Goal: Register for event/course

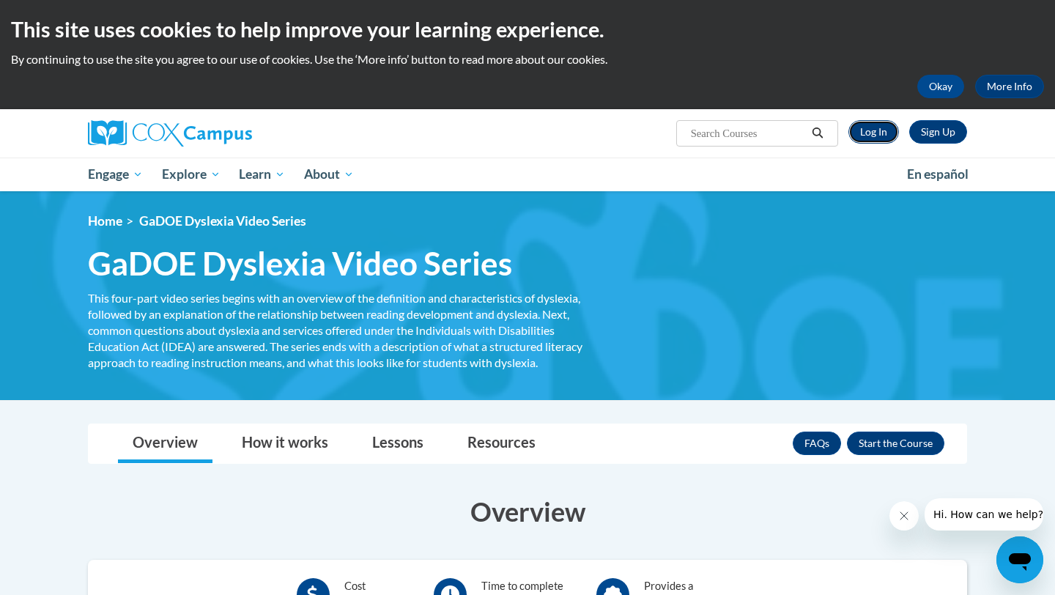
click at [879, 127] on link "Log In" at bounding box center [874, 131] width 51 height 23
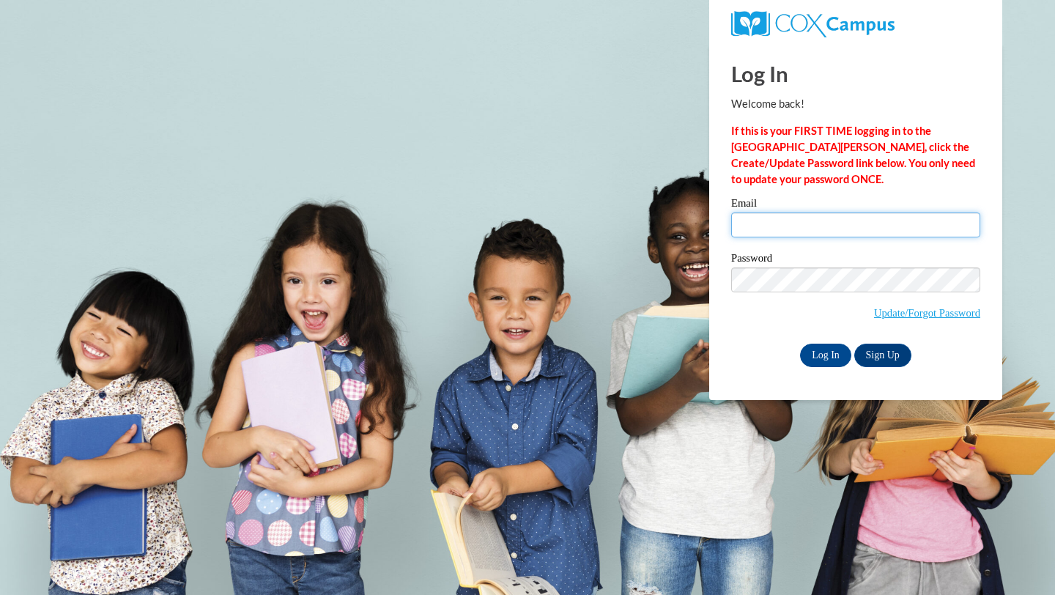
click at [761, 229] on input "Email" at bounding box center [855, 225] width 249 height 25
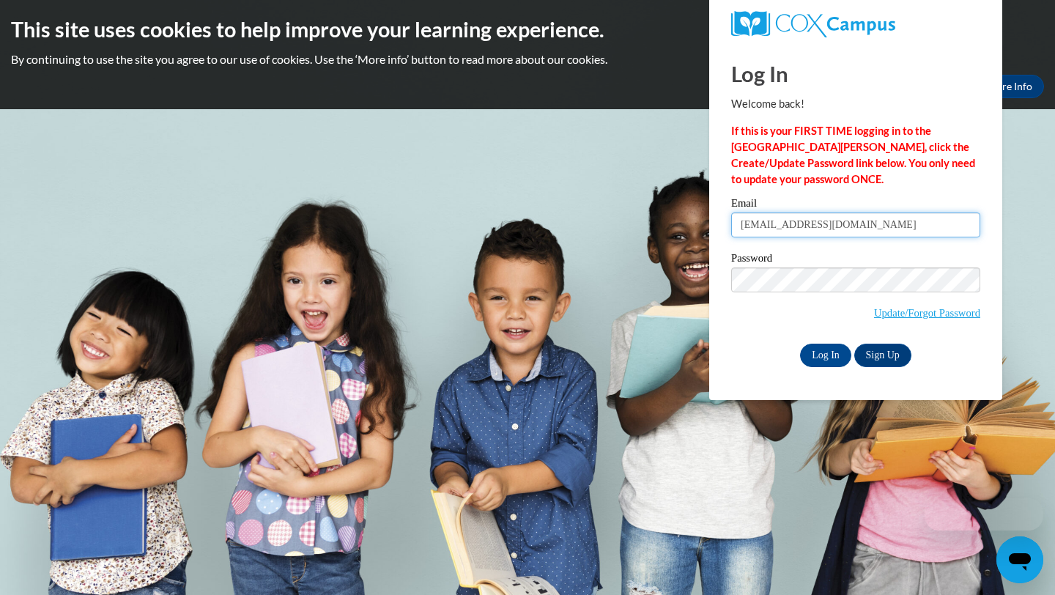
type input "920135149@student.ccga.edu"
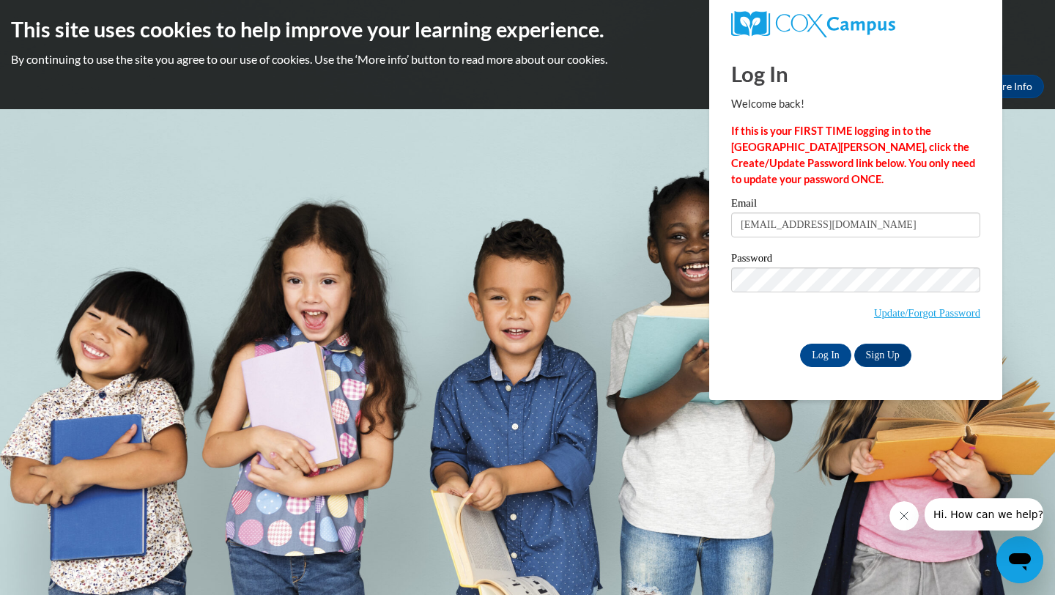
click at [741, 341] on div "Email 920135149@student.ccga.edu Password Update/Forgot Password Log In Sign Up…" at bounding box center [855, 282] width 249 height 169
click at [814, 352] on input "Log In" at bounding box center [825, 355] width 51 height 23
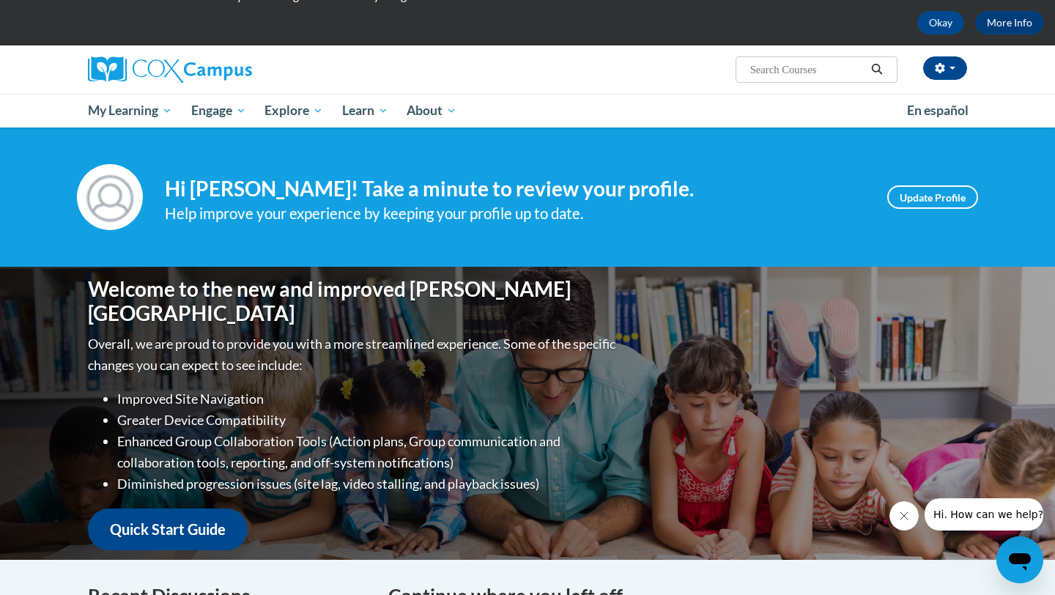
scroll to position [76, 0]
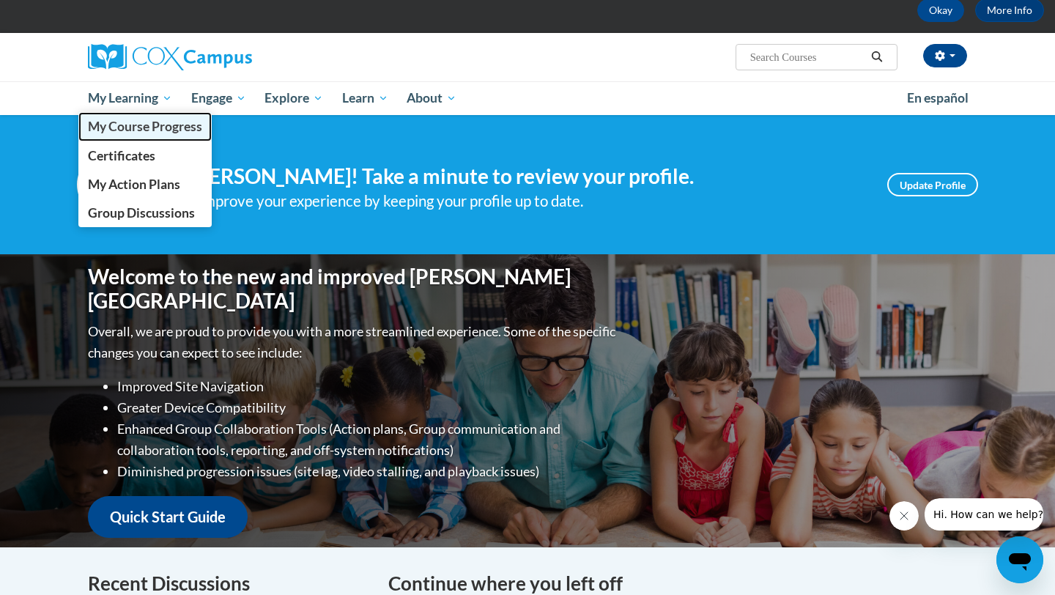
click at [139, 130] on span "My Course Progress" at bounding box center [145, 126] width 114 height 15
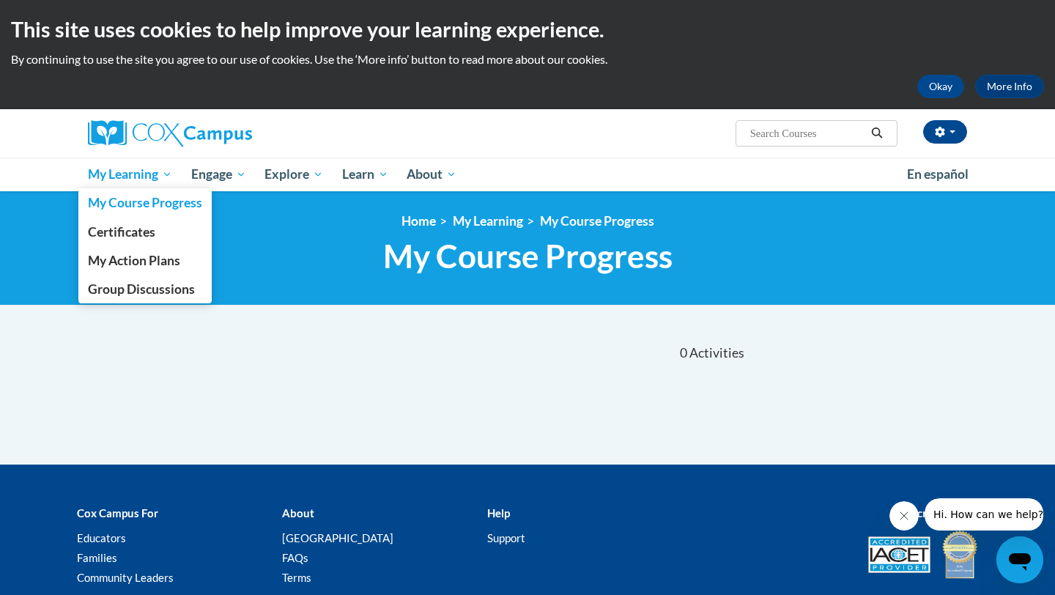
click at [160, 177] on span "My Learning" at bounding box center [130, 175] width 84 height 18
click at [156, 262] on span "My Action Plans" at bounding box center [134, 260] width 92 height 15
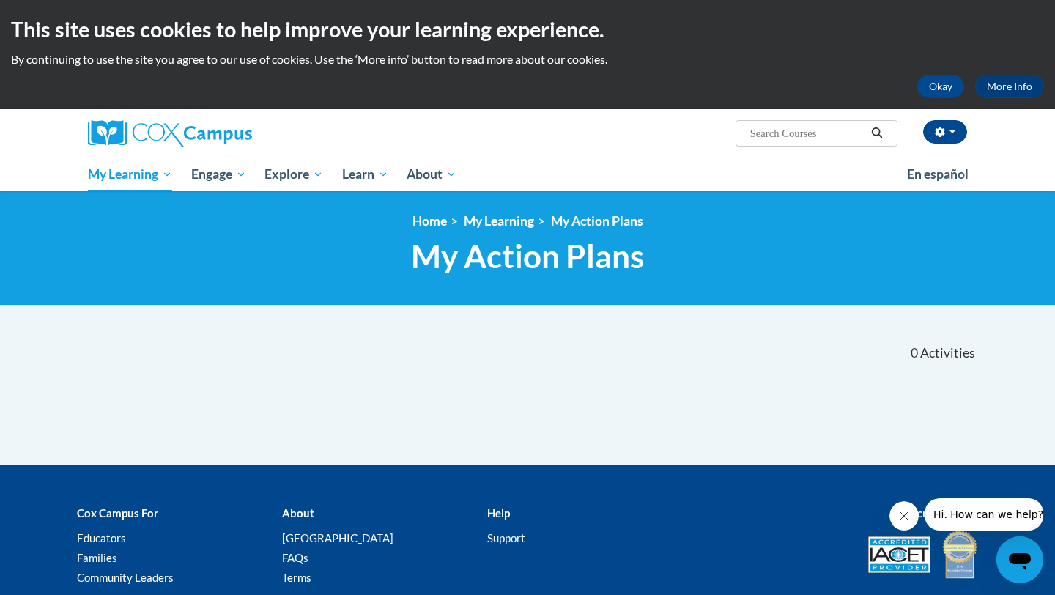
click at [805, 130] on input "Search..." at bounding box center [807, 134] width 117 height 18
click at [793, 141] on input "Search..." at bounding box center [807, 134] width 117 height 18
type input "dys"
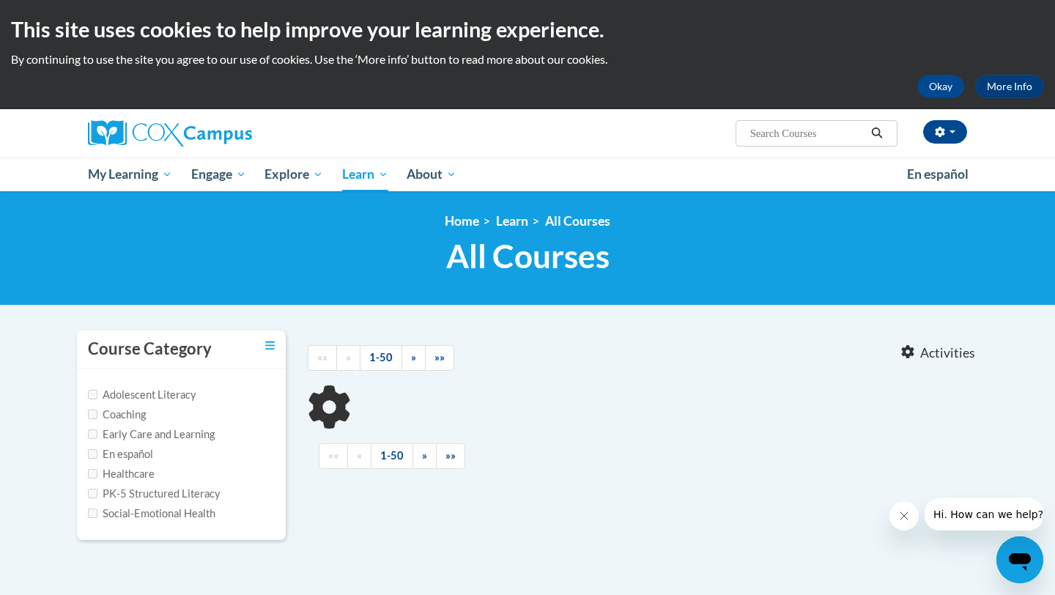
type input "dys"
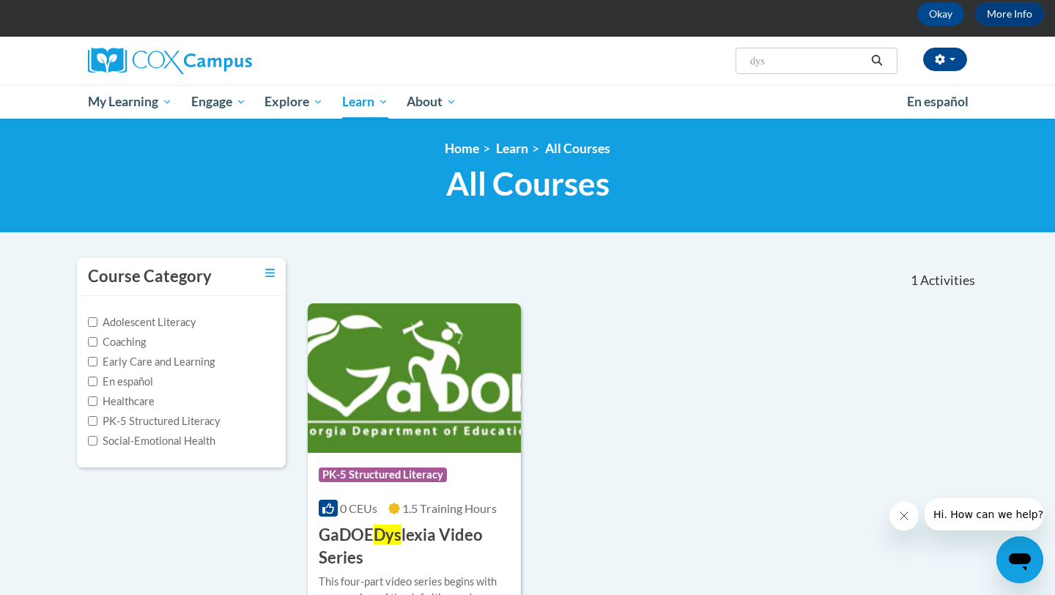
scroll to position [130, 0]
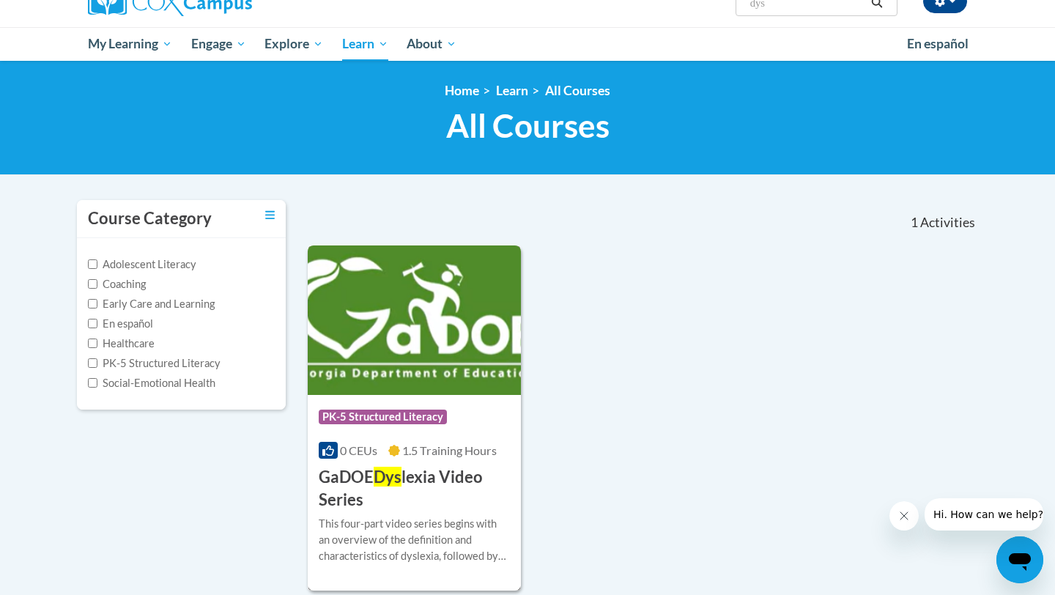
click at [415, 423] on span "PK-5 Structured Literacy" at bounding box center [383, 417] width 128 height 15
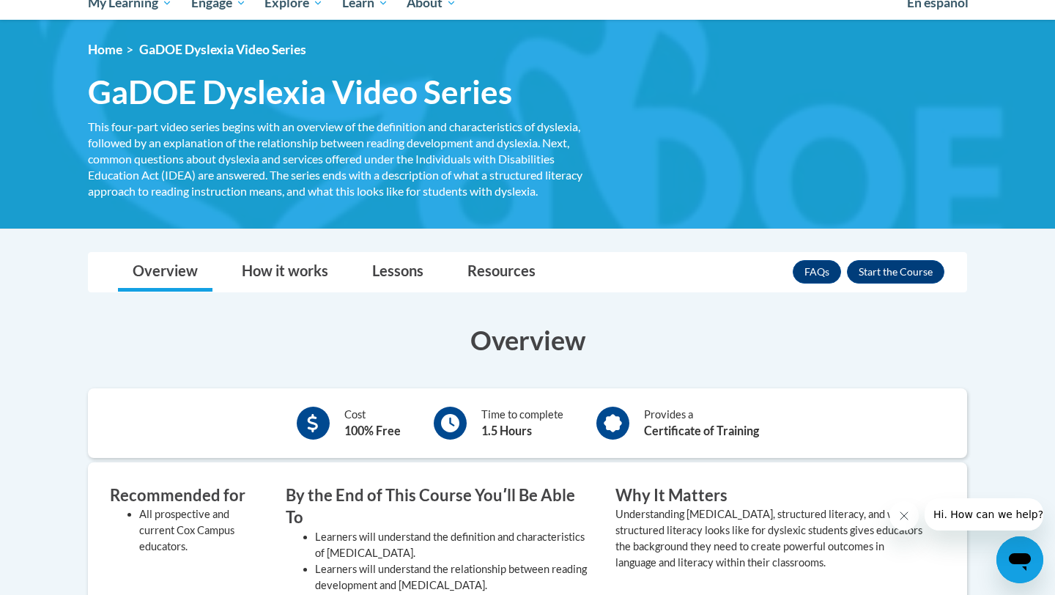
scroll to position [155, 0]
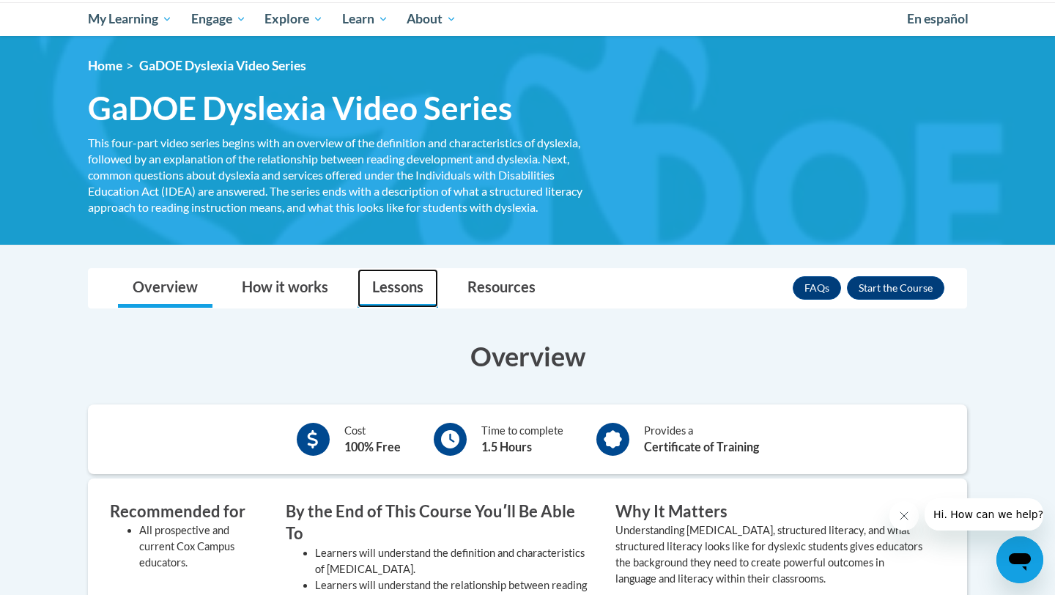
click at [391, 287] on link "Lessons" at bounding box center [398, 288] width 81 height 39
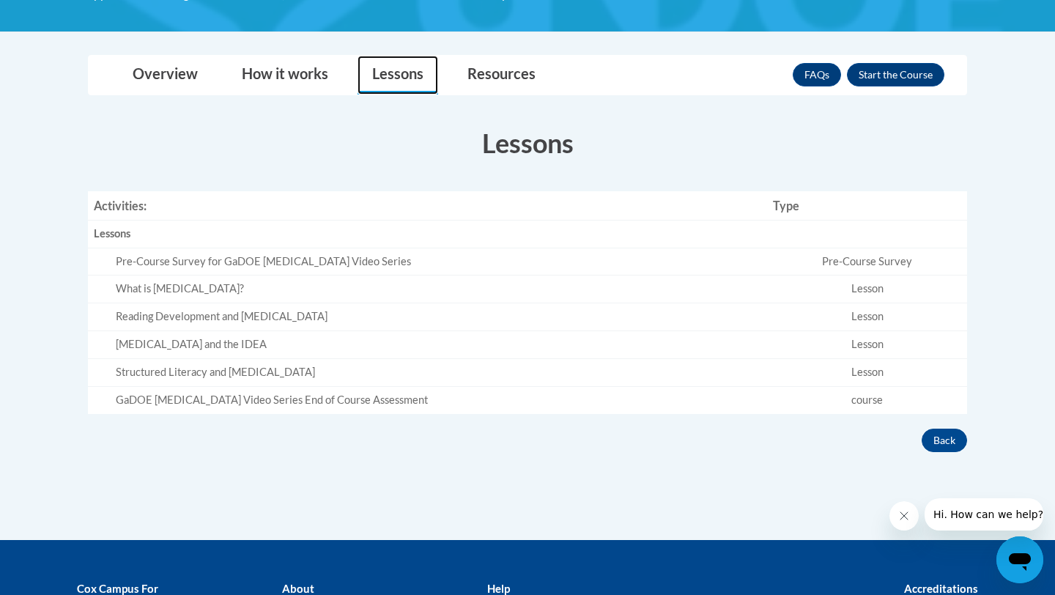
scroll to position [370, 0]
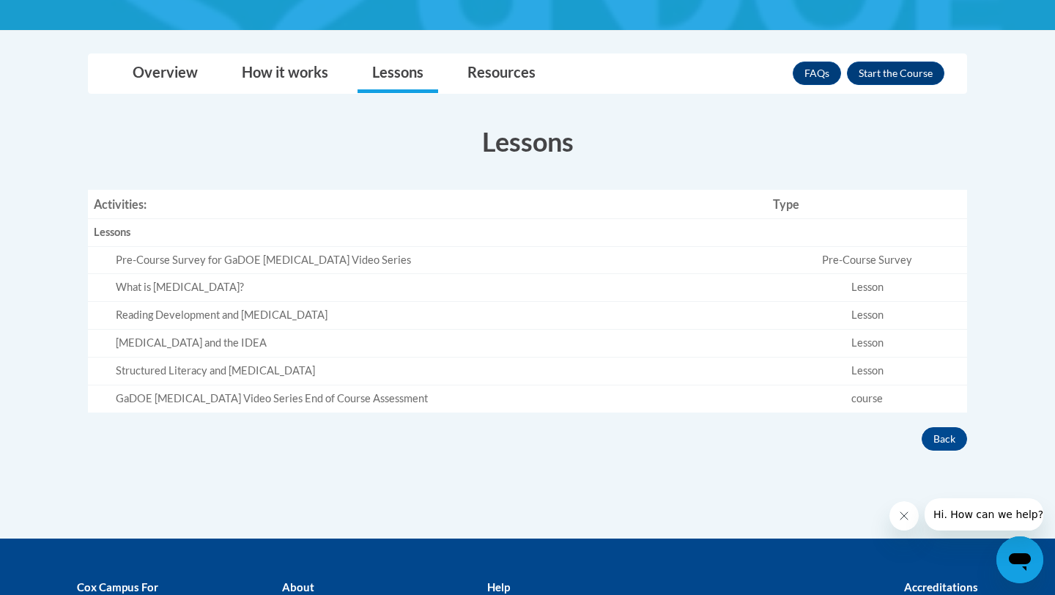
click at [313, 267] on div "Pre-Course Survey for GaDOE [MEDICAL_DATA] Video Series" at bounding box center [439, 260] width 646 height 15
click at [577, 325] on td "Reading Development and [MEDICAL_DATA]" at bounding box center [427, 316] width 679 height 28
click at [569, 368] on div "Structured Literacy and [MEDICAL_DATA]" at bounding box center [439, 370] width 646 height 15
click at [569, 372] on div "Structured Literacy and [MEDICAL_DATA]" at bounding box center [439, 370] width 646 height 15
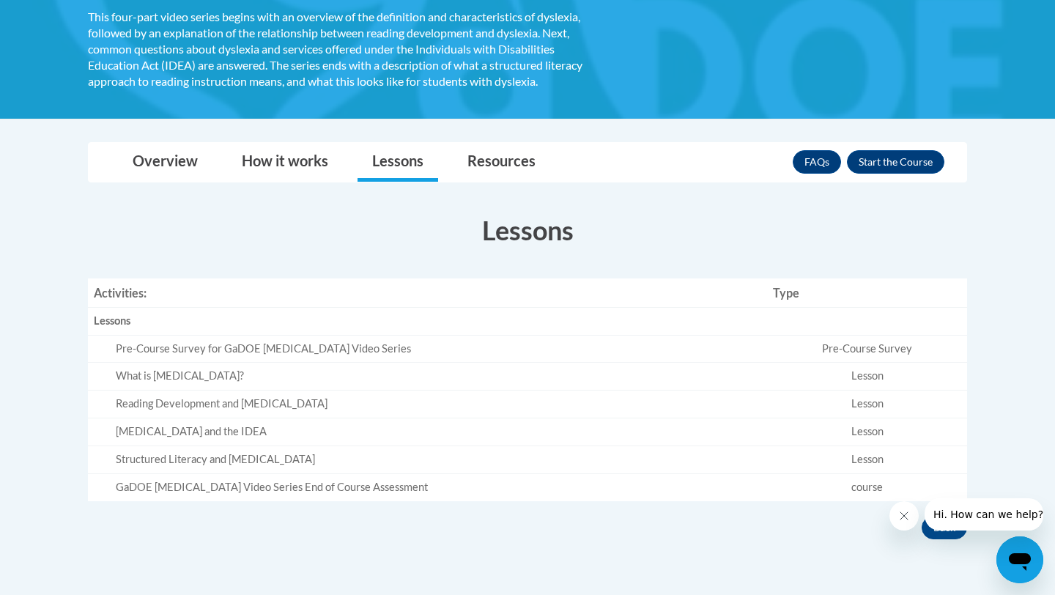
scroll to position [272, 0]
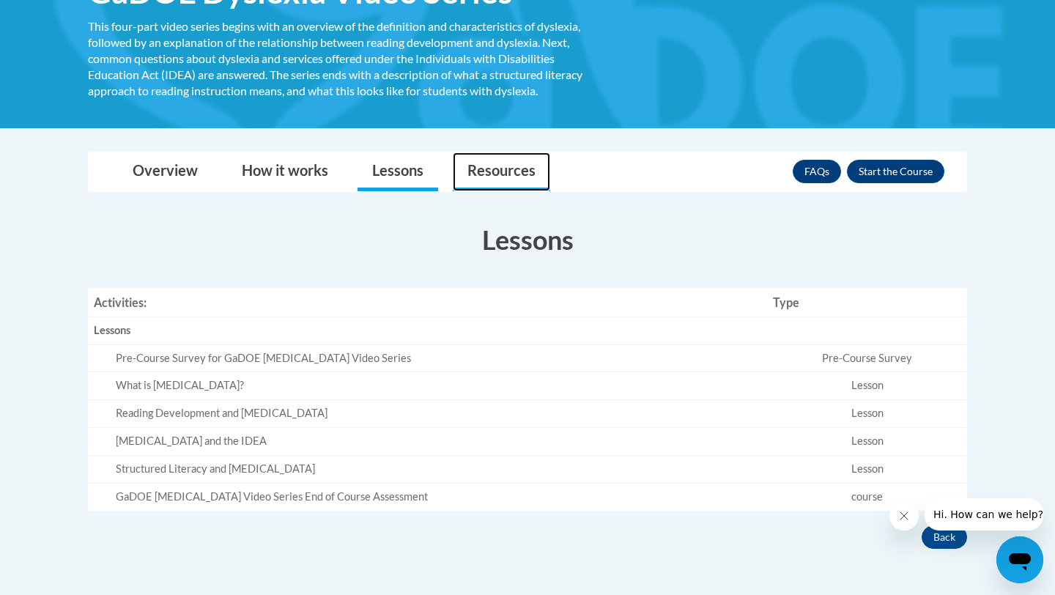
click at [503, 179] on link "Resources" at bounding box center [501, 171] width 97 height 39
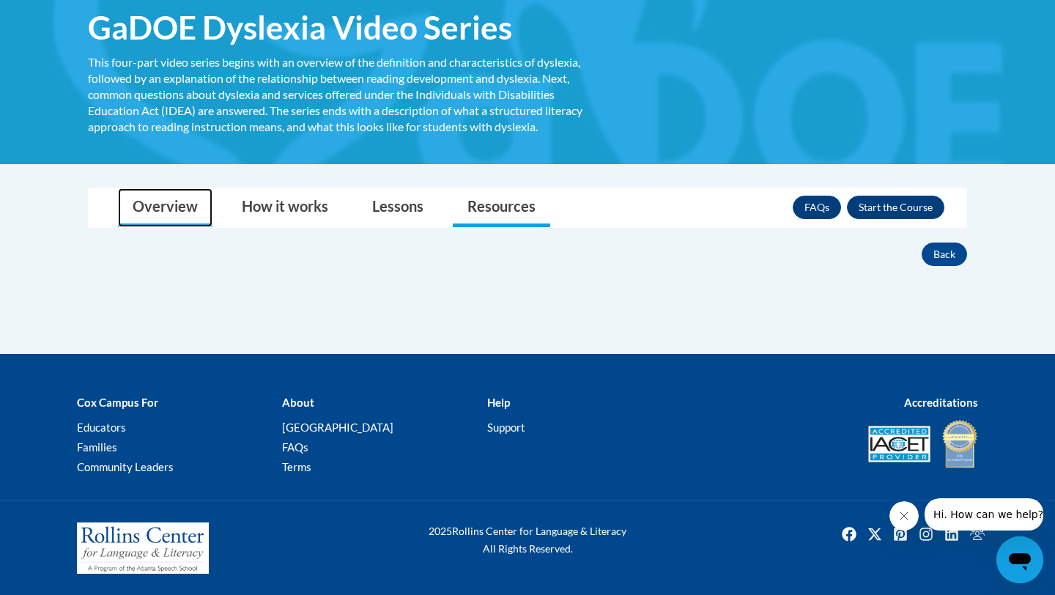
click at [196, 204] on link "Overview" at bounding box center [165, 207] width 95 height 39
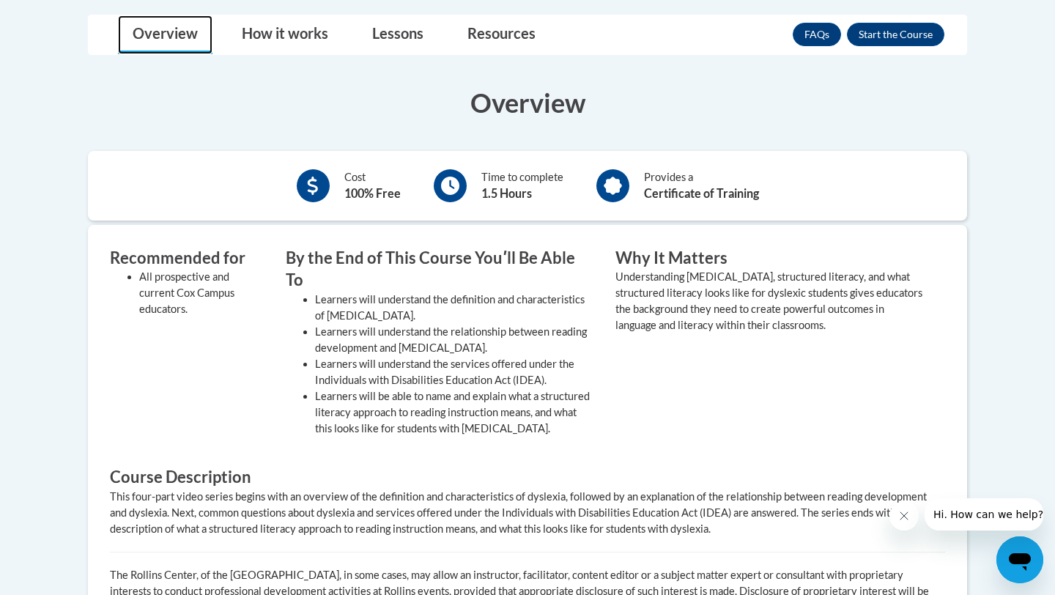
scroll to position [374, 0]
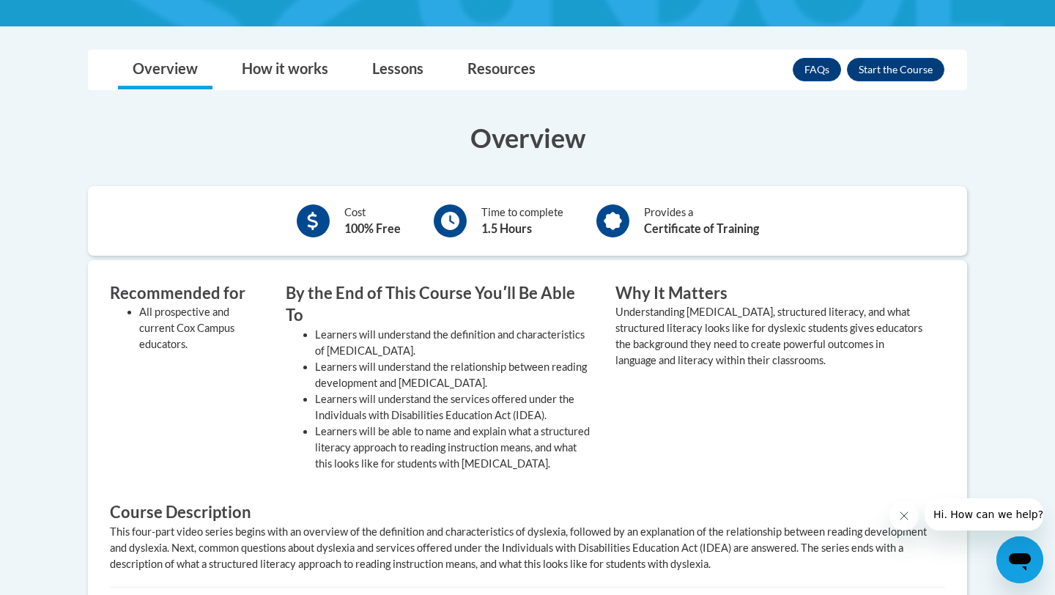
click at [722, 221] on b "Certificate of Training" at bounding box center [701, 228] width 115 height 14
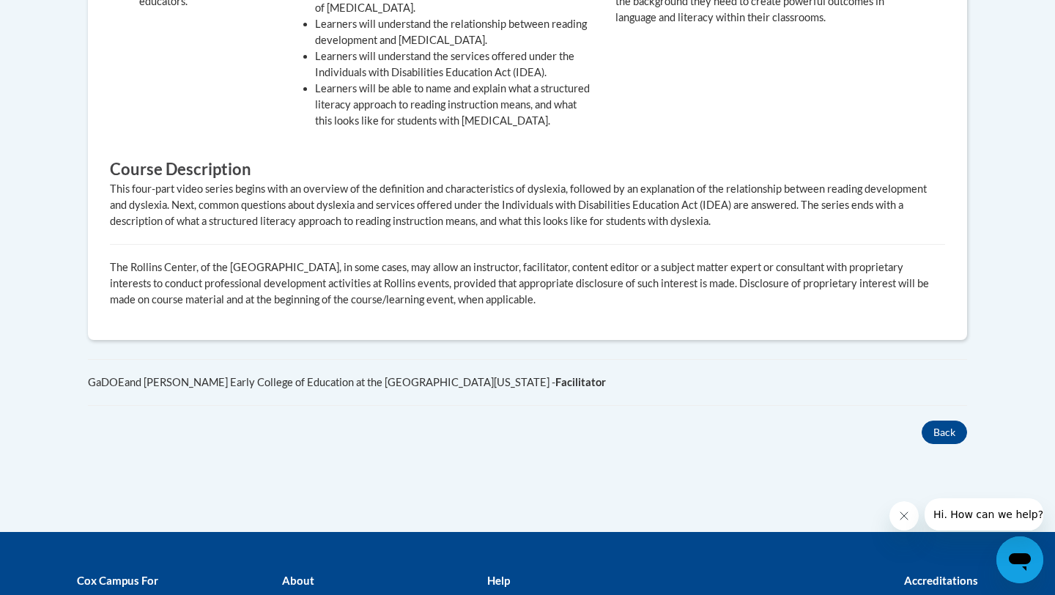
scroll to position [701, 0]
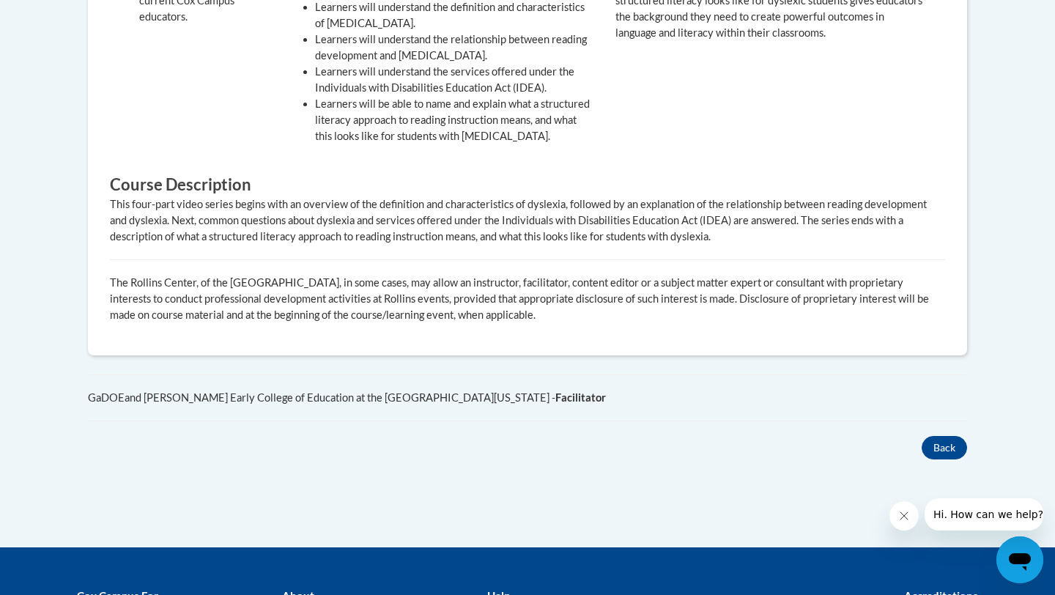
click at [931, 411] on div "Overview Cost 100% Free Time to complete 1.5 Hours Provides a Certificate of Tr…" at bounding box center [527, 118] width 901 height 682
click at [945, 436] on button "Back" at bounding box center [944, 447] width 45 height 23
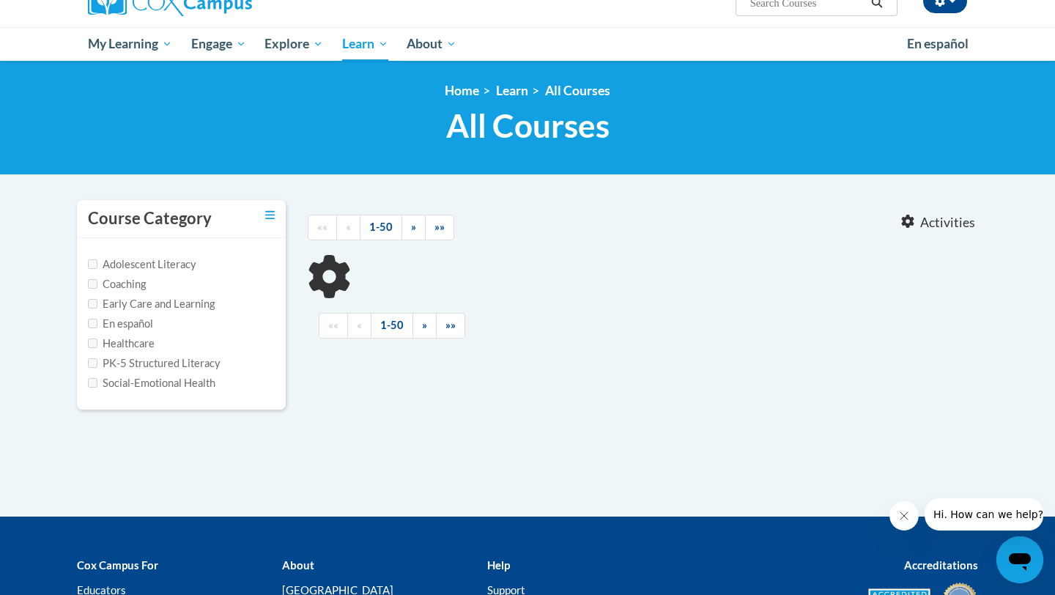
type input "dys"
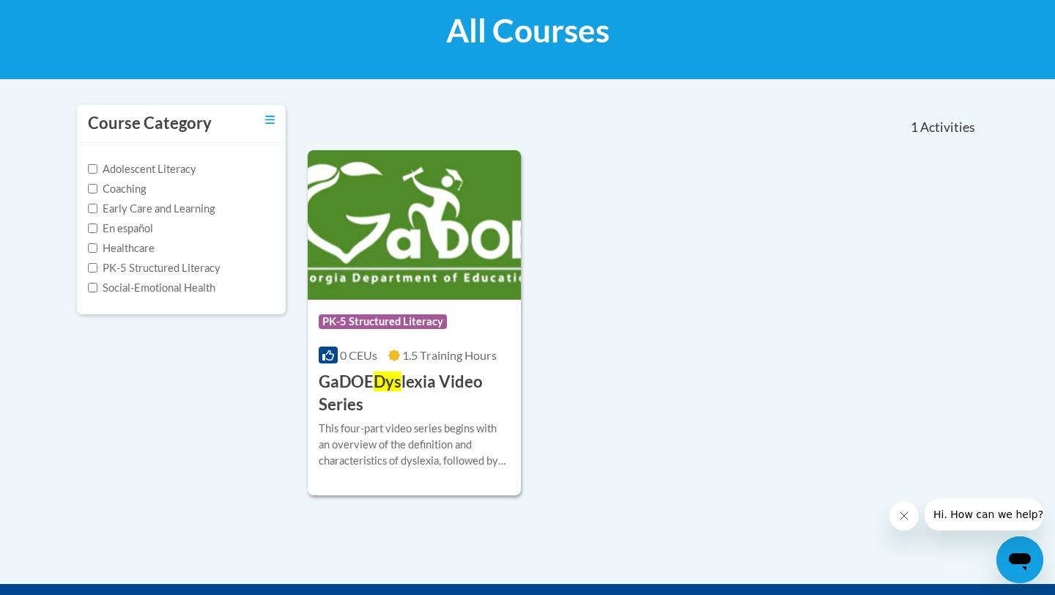
scroll to position [237, 0]
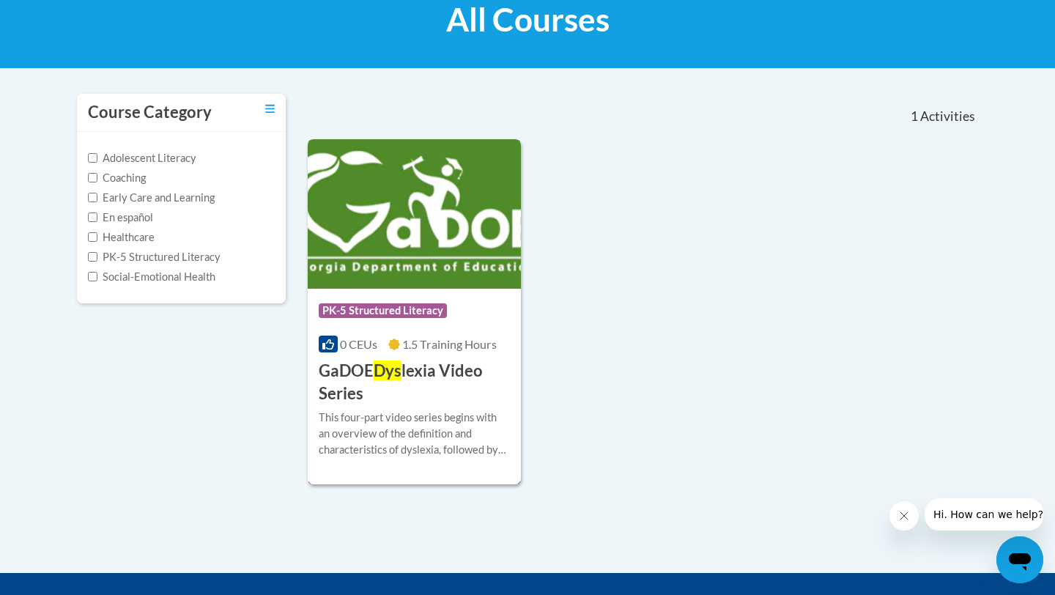
click at [454, 270] on img at bounding box center [414, 213] width 213 height 149
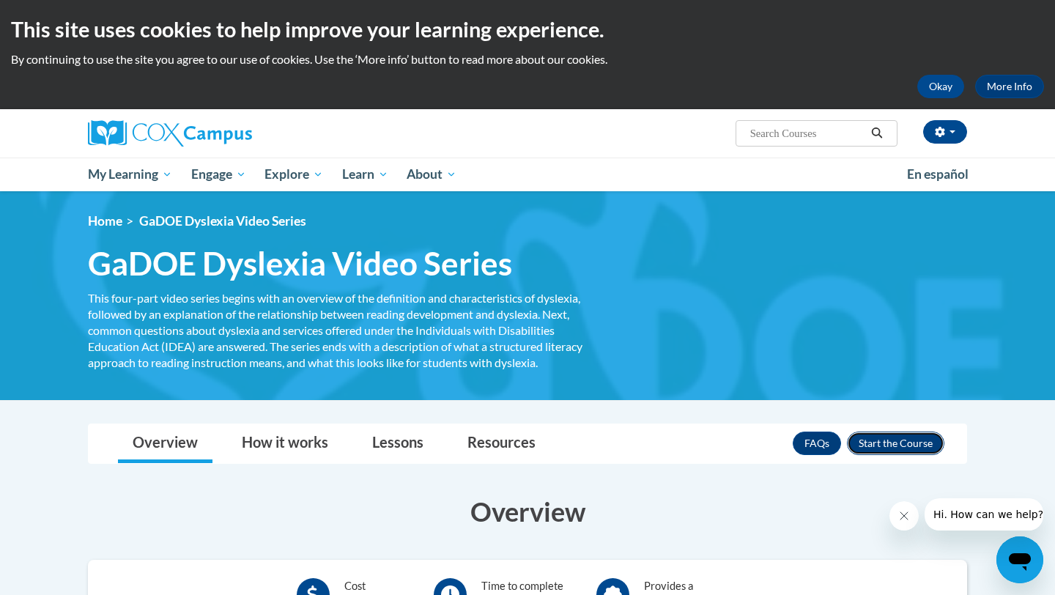
click at [870, 445] on button "Enroll" at bounding box center [895, 443] width 97 height 23
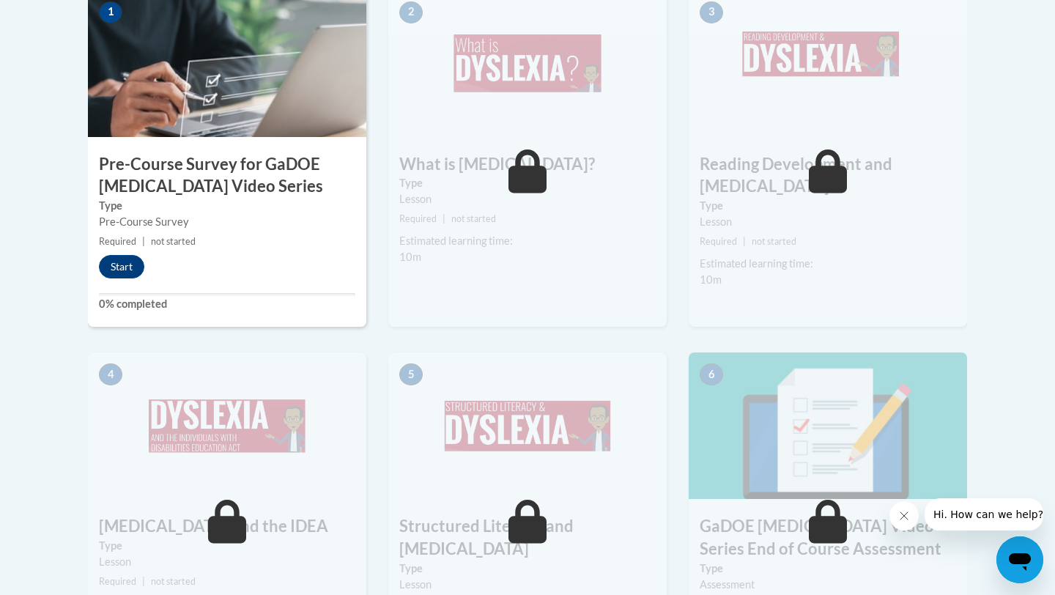
scroll to position [511, 0]
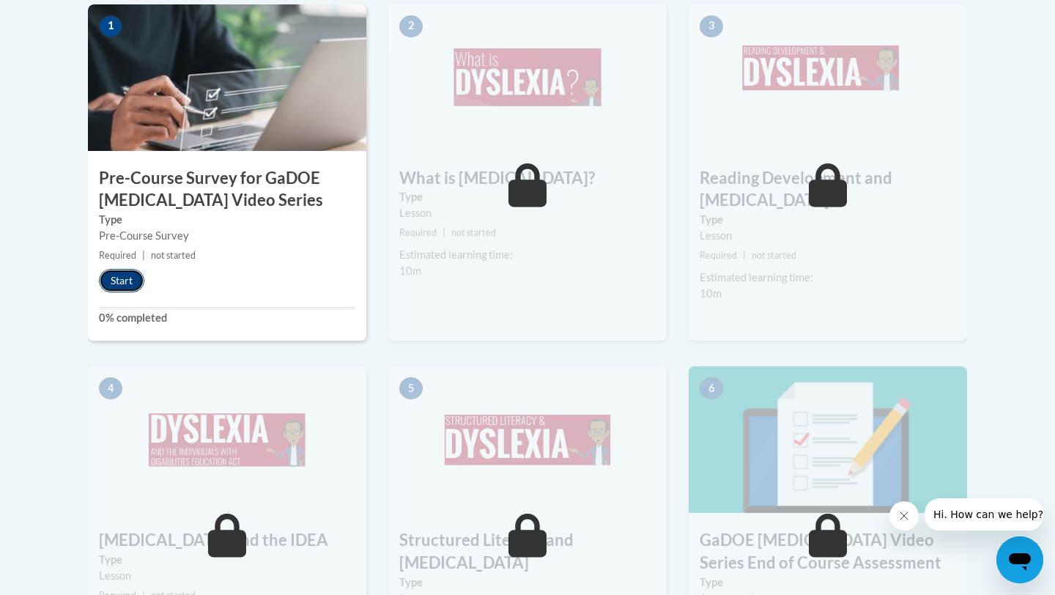
click at [126, 279] on button "Start" at bounding box center [121, 280] width 45 height 23
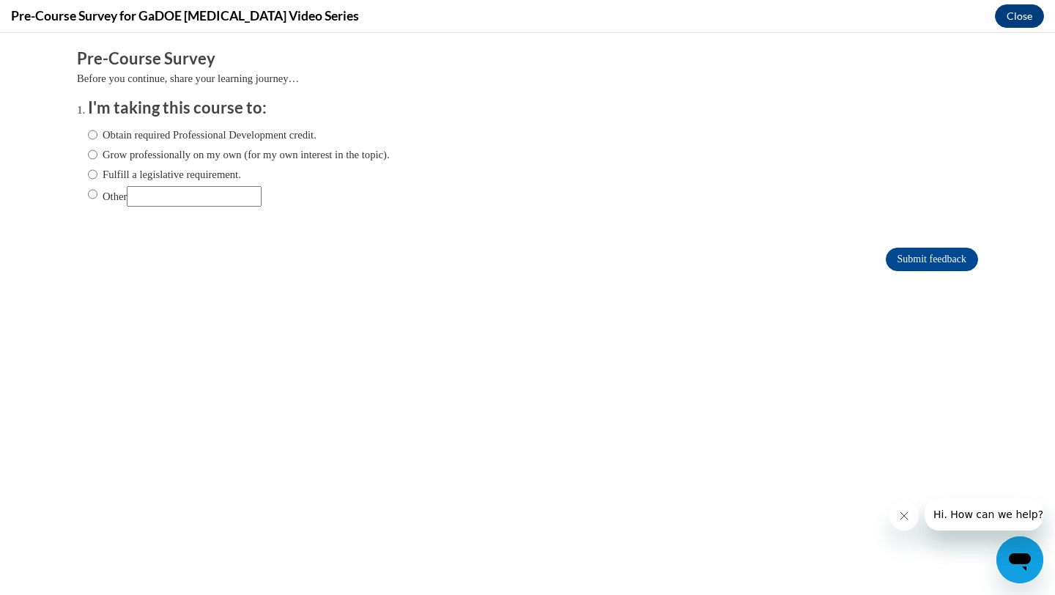
scroll to position [0, 0]
click at [240, 141] on label "Obtain required Professional Development credit." at bounding box center [202, 135] width 229 height 16
click at [97, 141] on input "Obtain required Professional Development credit." at bounding box center [93, 135] width 10 height 16
radio input "true"
click at [217, 158] on label "Grow professionally on my own (for my own interest in the topic)." at bounding box center [239, 155] width 302 height 16
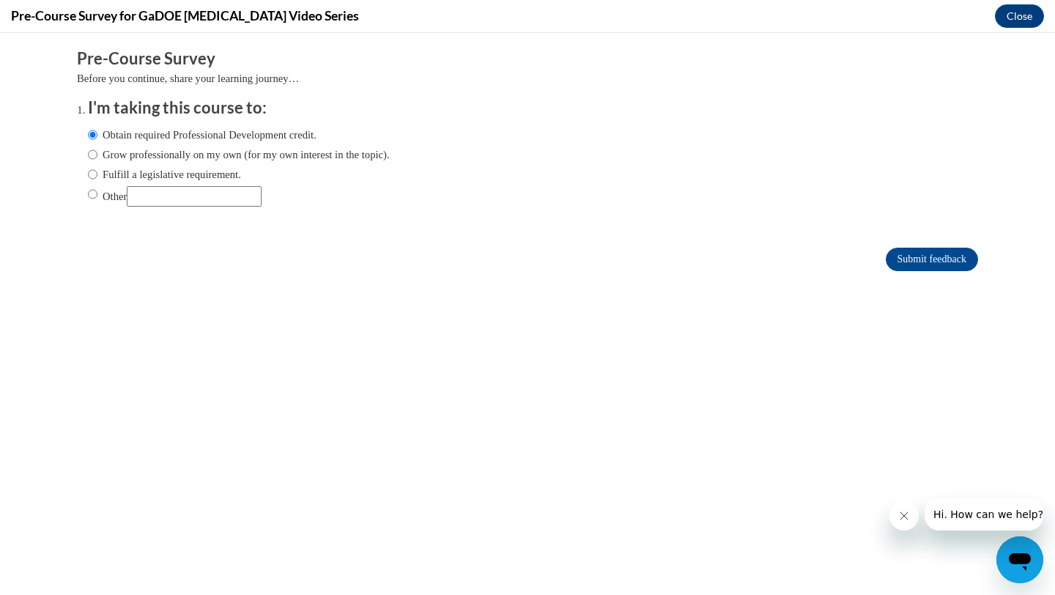
click at [97, 158] on input "Grow professionally on my own (for my own interest in the topic)." at bounding box center [93, 155] width 10 height 16
radio input "true"
click at [210, 174] on label "Fulfill a legislative requirement." at bounding box center [164, 174] width 153 height 16
click at [97, 174] on input "Fulfill a legislative requirement." at bounding box center [93, 174] width 10 height 16
radio input "true"
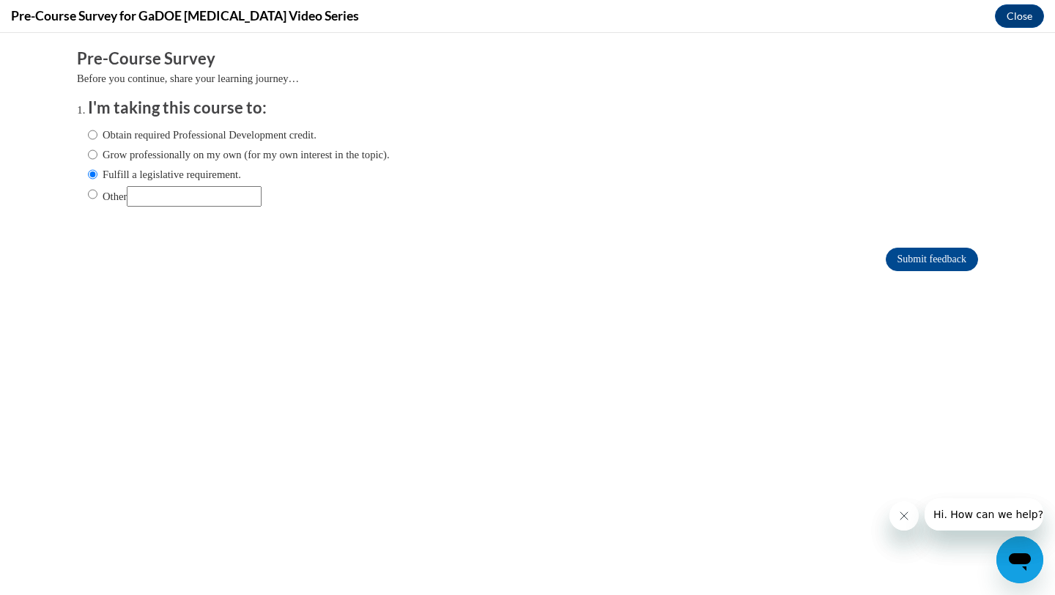
click at [225, 138] on label "Obtain required Professional Development credit." at bounding box center [202, 135] width 229 height 16
click at [97, 138] on input "Obtain required Professional Development credit." at bounding box center [93, 135] width 10 height 16
radio input "true"
click at [911, 265] on input "Submit feedback" at bounding box center [932, 259] width 92 height 23
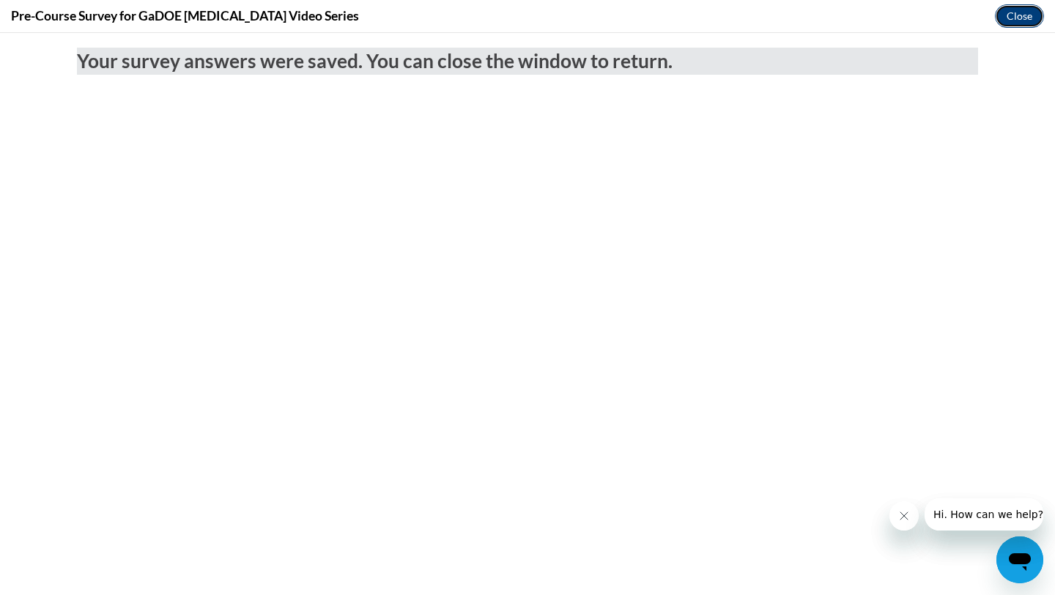
click at [1023, 17] on button "Close" at bounding box center [1019, 15] width 49 height 23
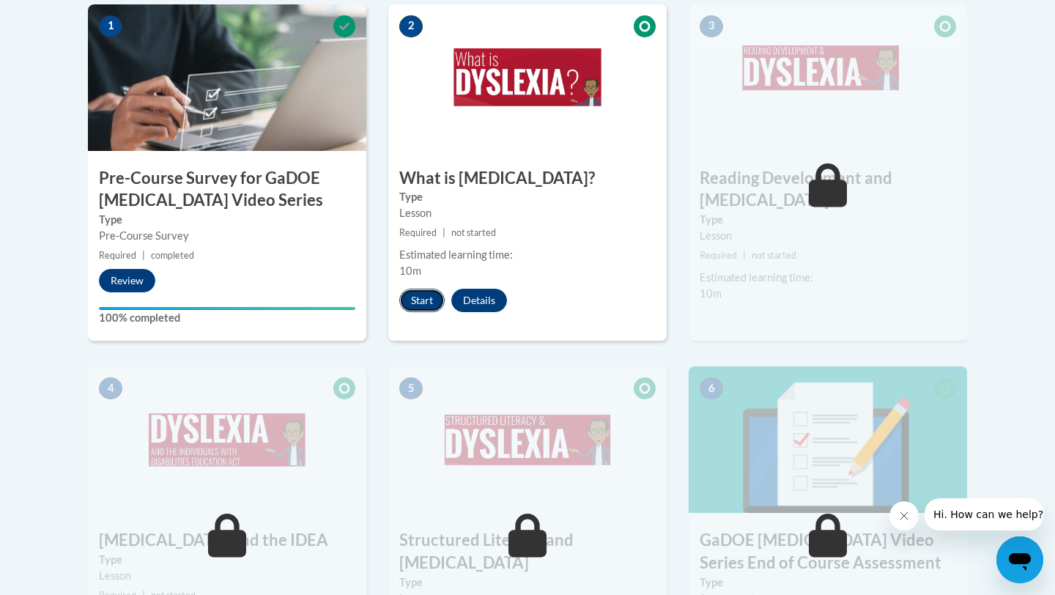
click at [430, 301] on button "Start" at bounding box center [421, 300] width 45 height 23
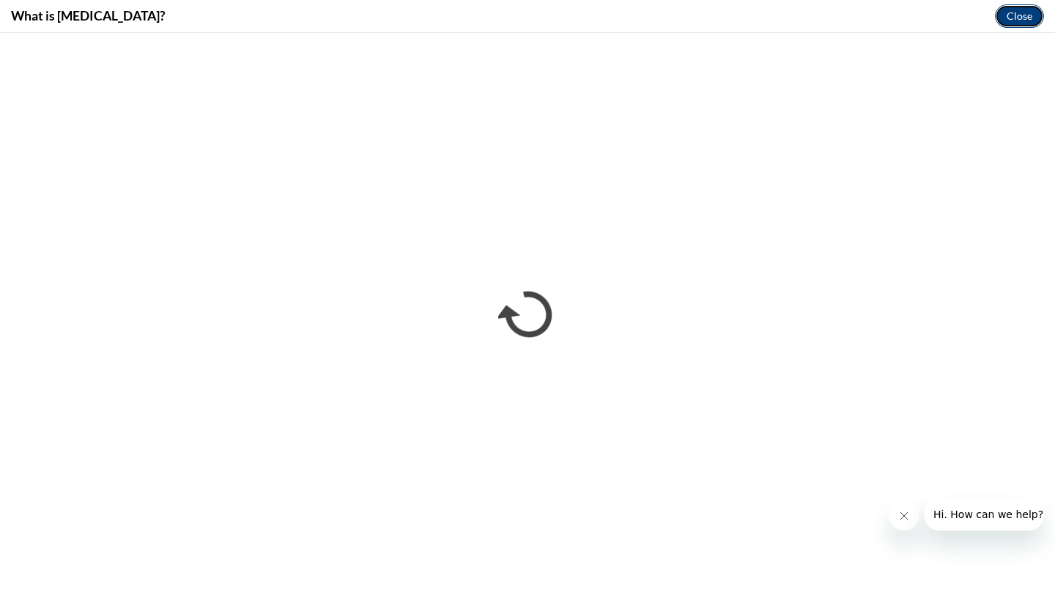
click at [1030, 16] on button "Close" at bounding box center [1019, 15] width 49 height 23
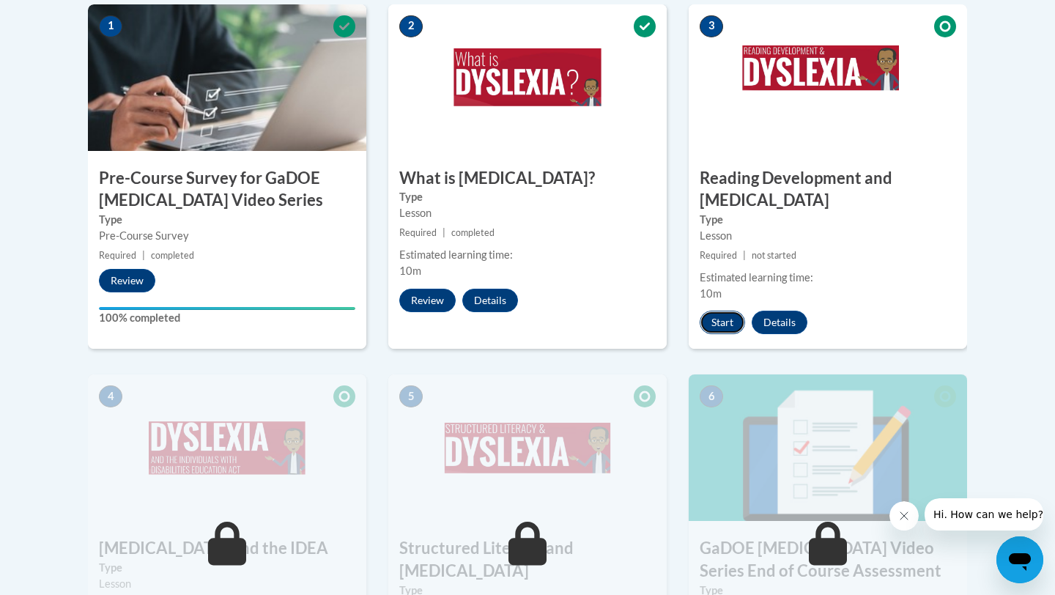
click at [710, 311] on button "Start" at bounding box center [722, 322] width 45 height 23
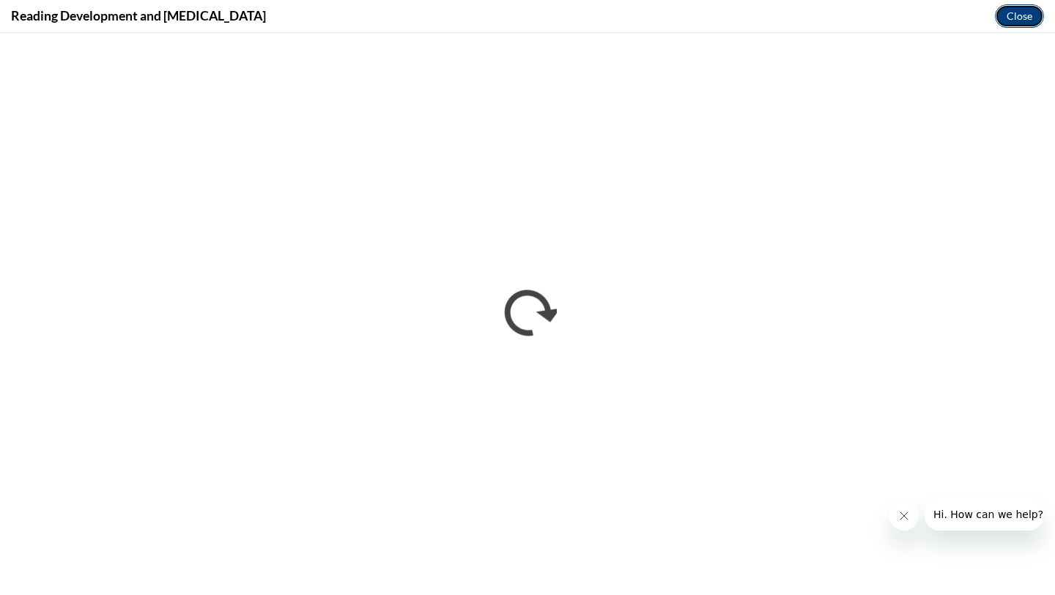
click at [1031, 17] on button "Close" at bounding box center [1019, 15] width 49 height 23
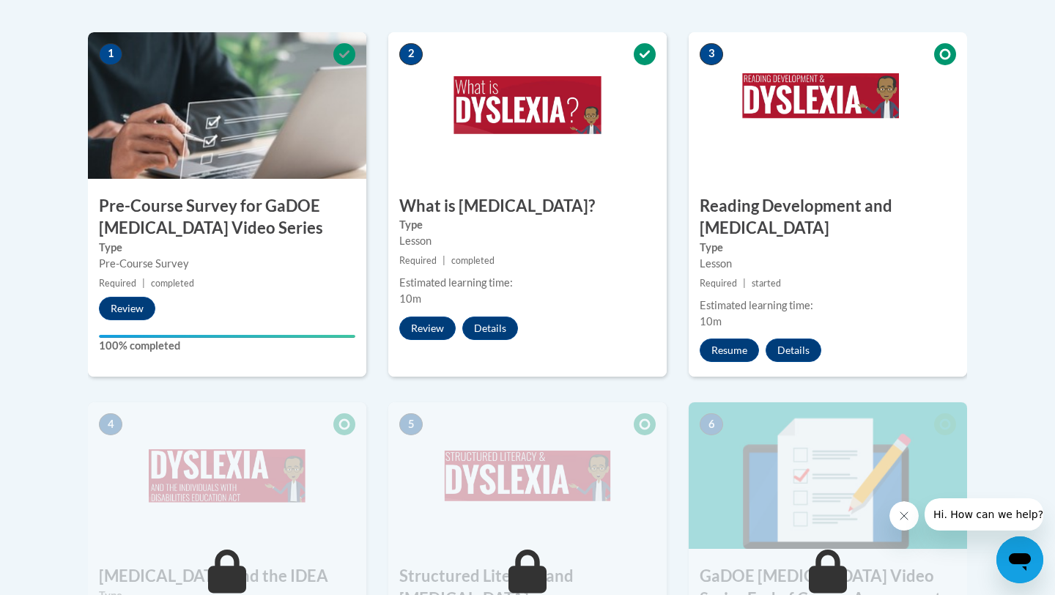
scroll to position [476, 0]
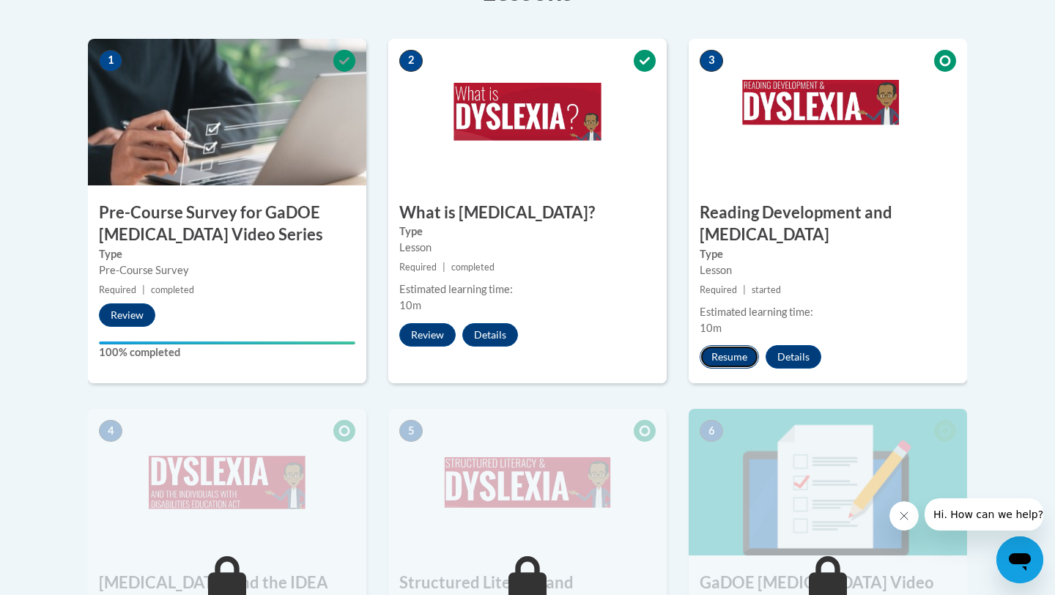
click at [734, 345] on button "Resume" at bounding box center [729, 356] width 59 height 23
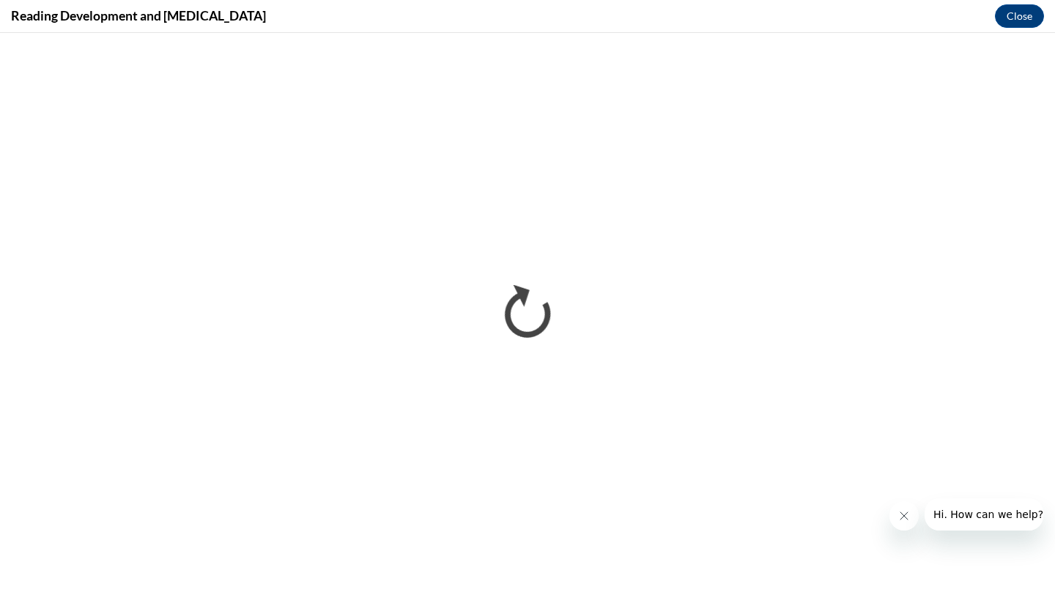
scroll to position [0, 0]
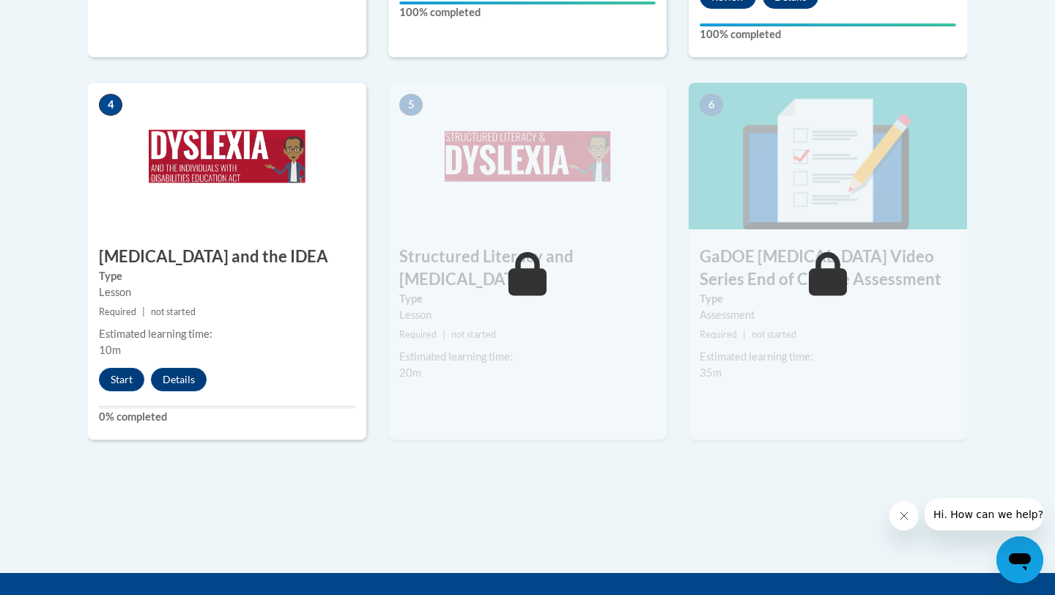
scroll to position [863, 0]
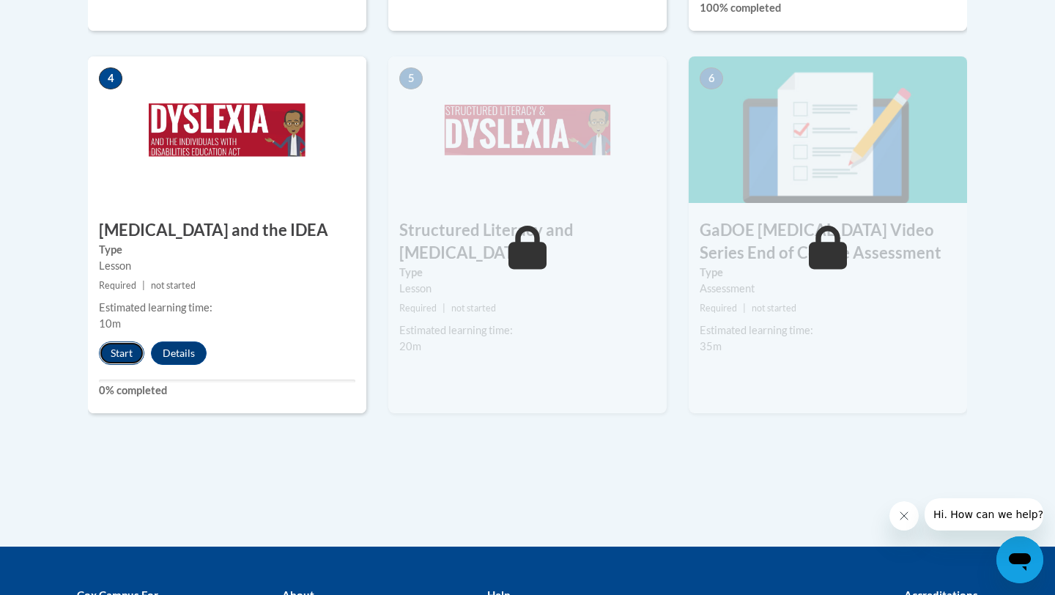
click at [122, 341] on button "Start" at bounding box center [121, 352] width 45 height 23
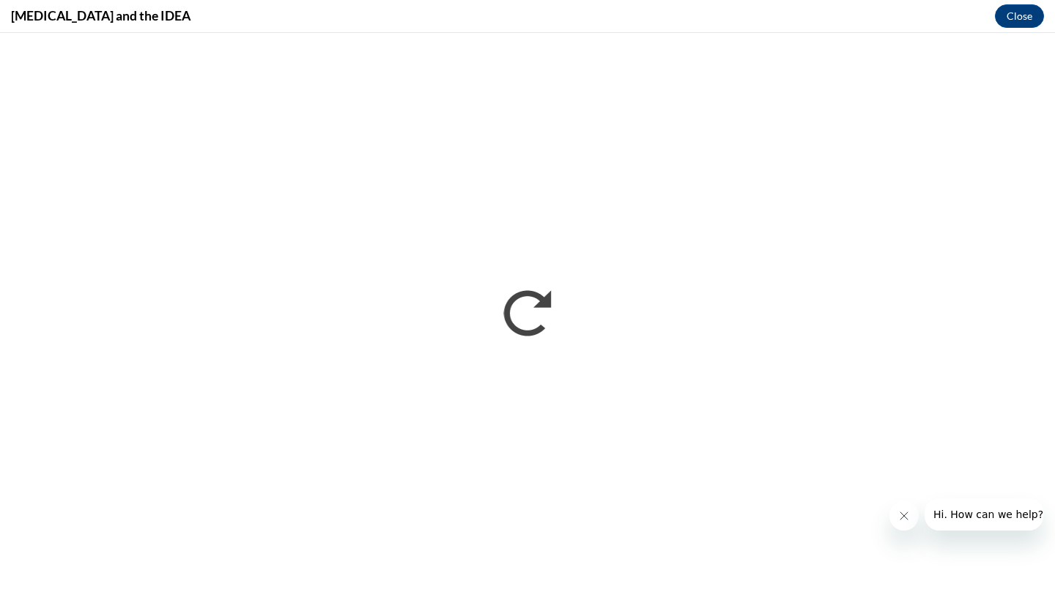
scroll to position [0, 0]
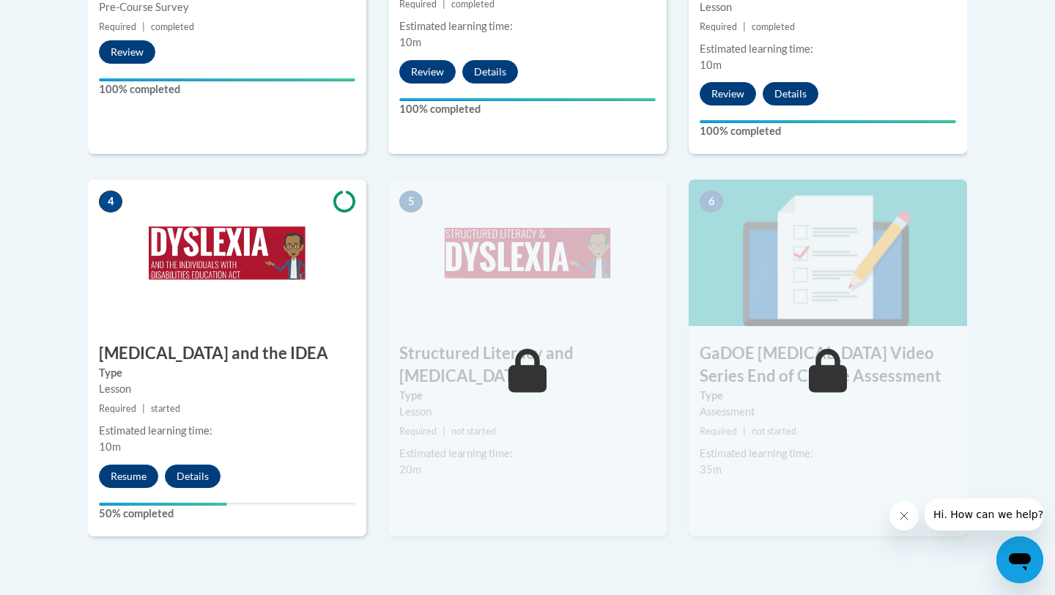
scroll to position [750, 0]
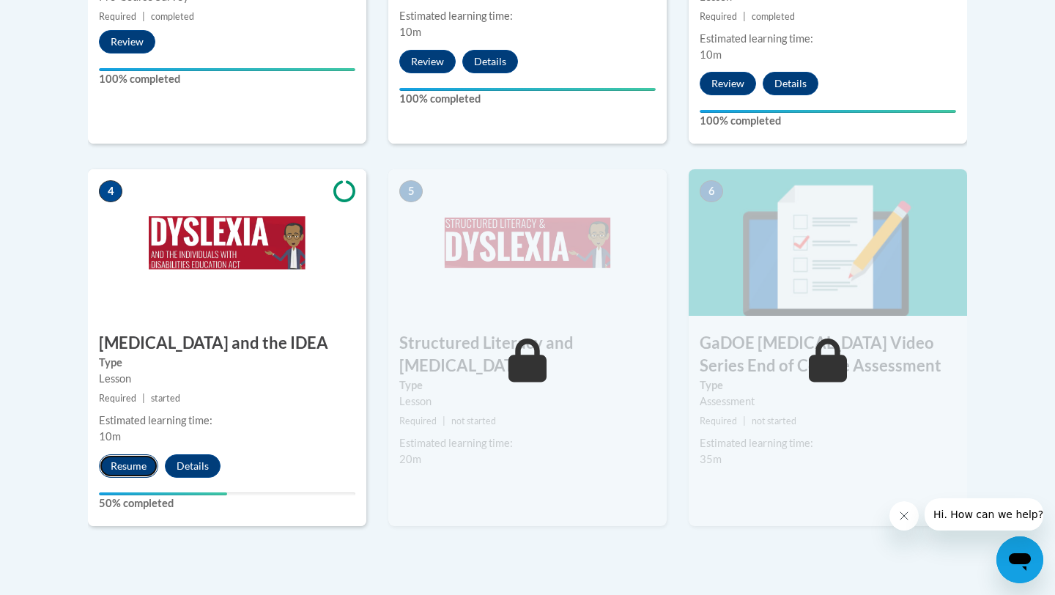
click at [136, 454] on button "Resume" at bounding box center [128, 465] width 59 height 23
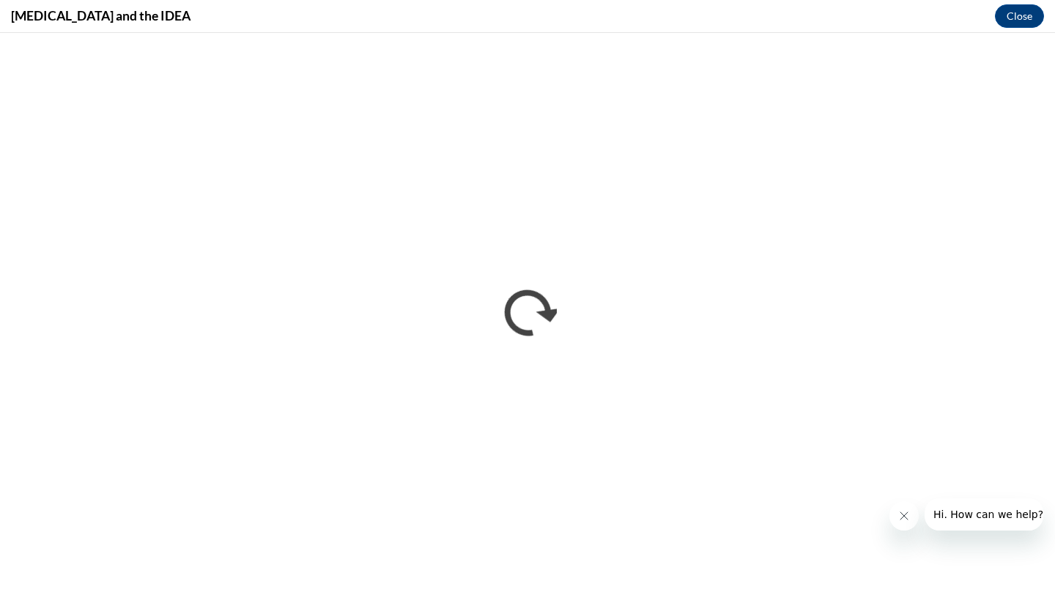
scroll to position [0, 0]
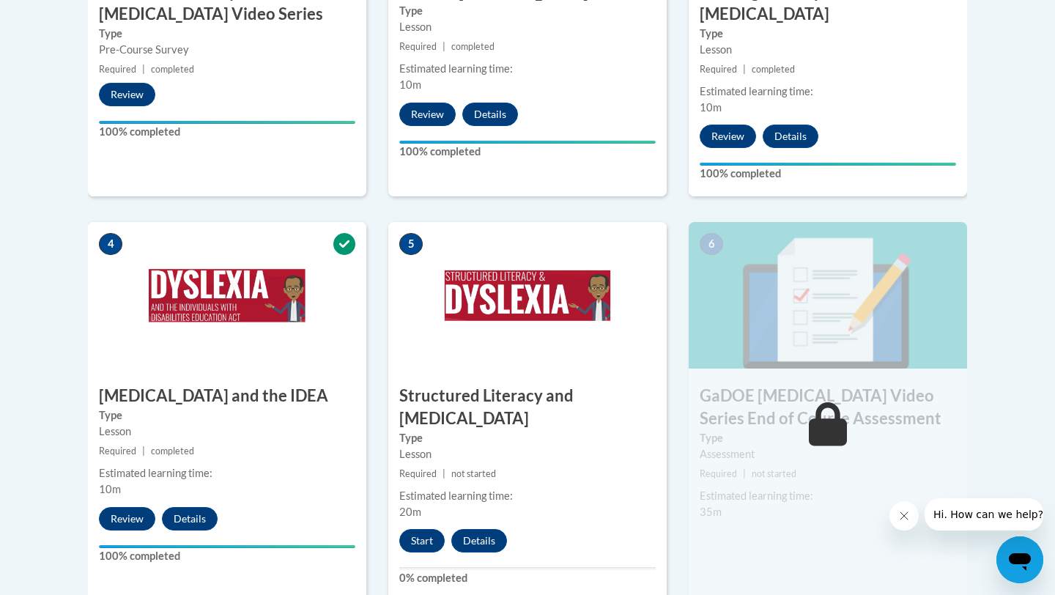
scroll to position [717, 0]
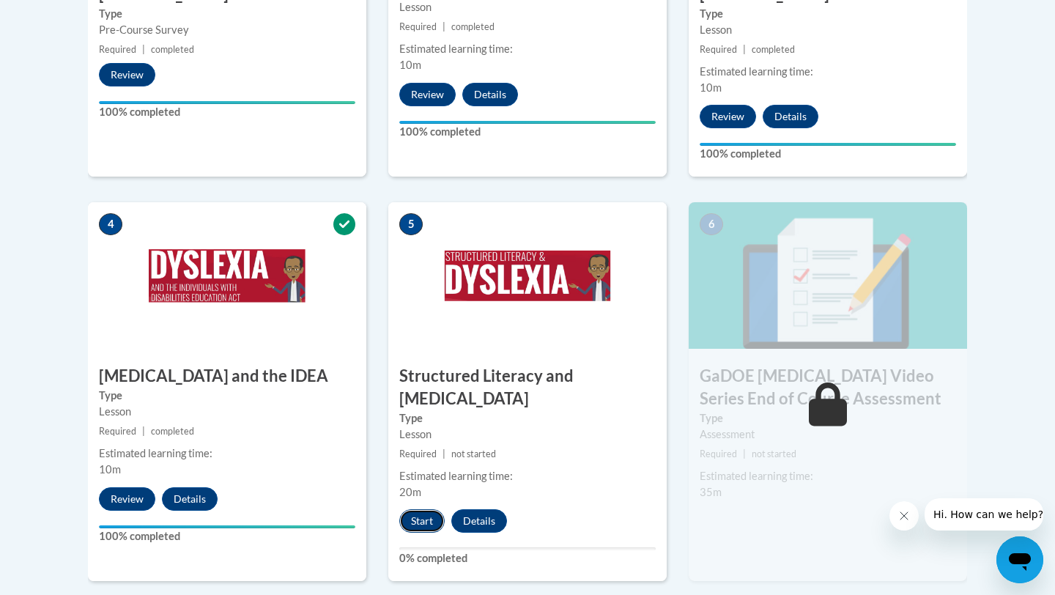
click at [426, 509] on button "Start" at bounding box center [421, 520] width 45 height 23
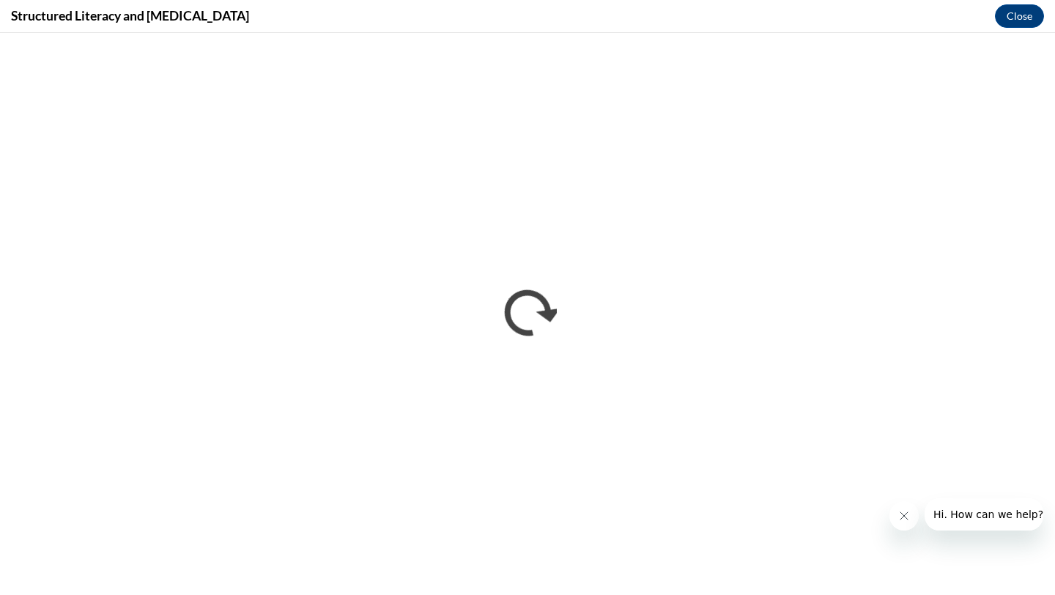
scroll to position [0, 0]
click at [997, 33] on iframe at bounding box center [527, 314] width 1055 height 562
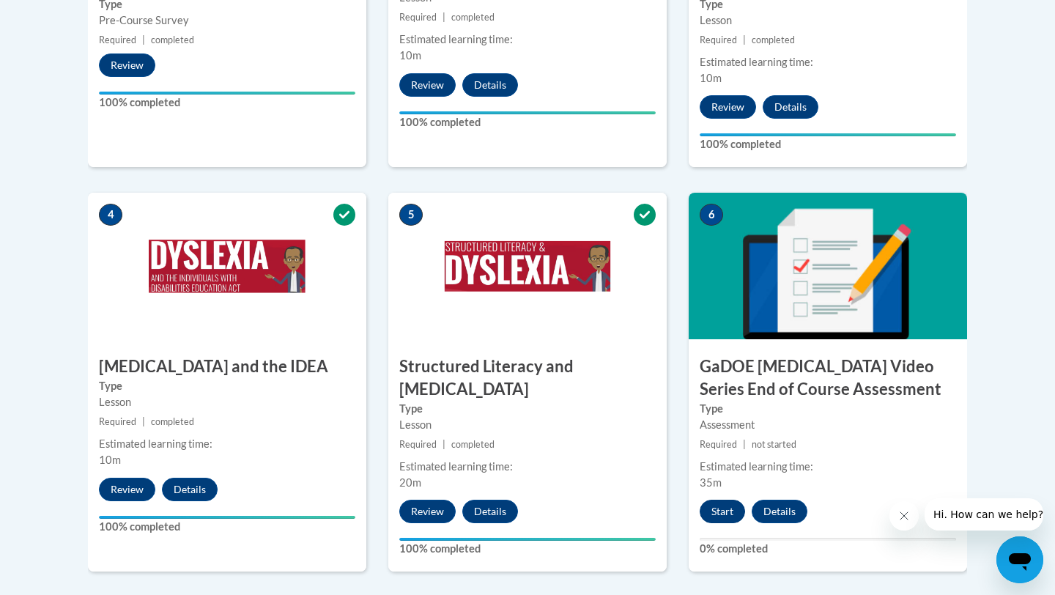
scroll to position [726, 0]
